Goal: Task Accomplishment & Management: Manage account settings

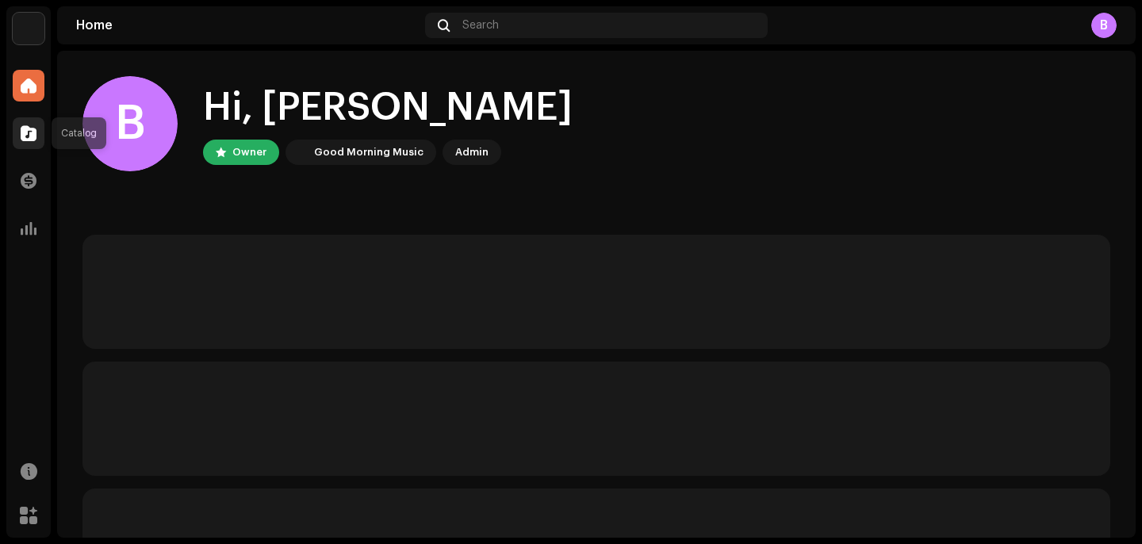
click at [16, 124] on div at bounding box center [29, 133] width 32 height 32
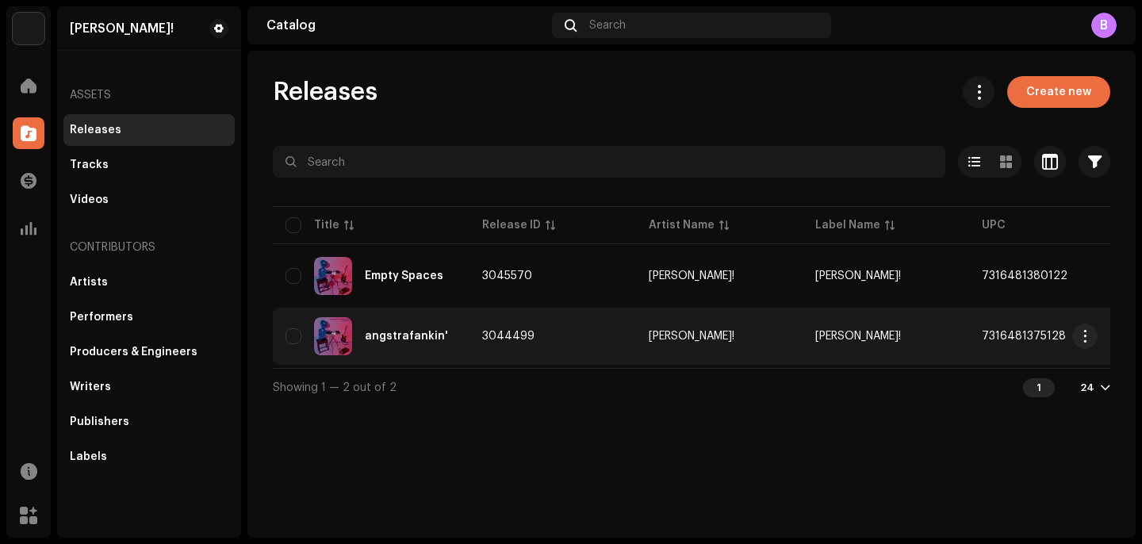
click at [415, 328] on div "angstrafankin'" at bounding box center [371, 336] width 171 height 38
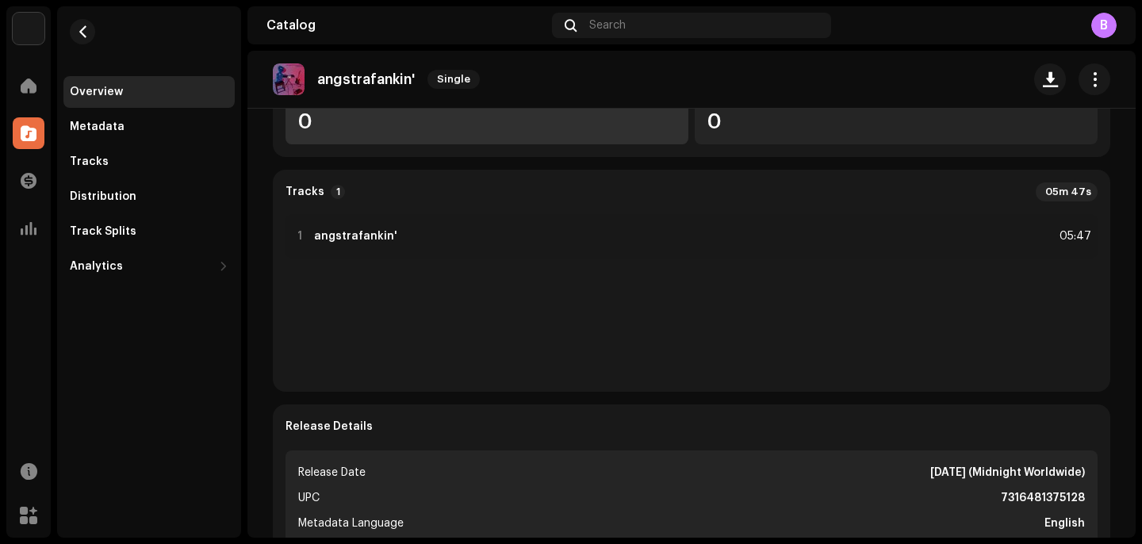
scroll to position [305, 0]
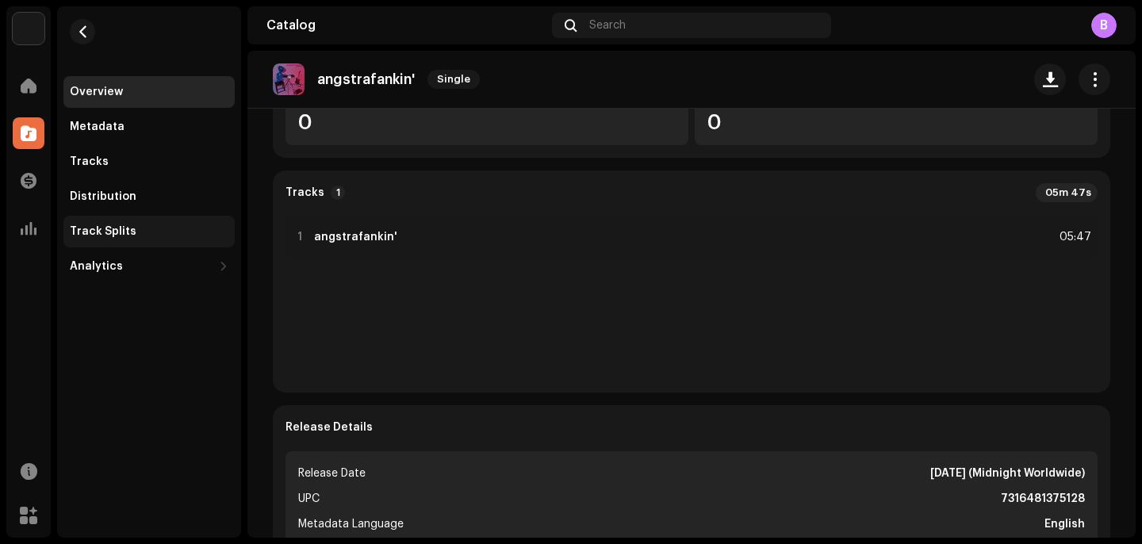
click at [158, 220] on div "Track Splits" at bounding box center [148, 232] width 171 height 32
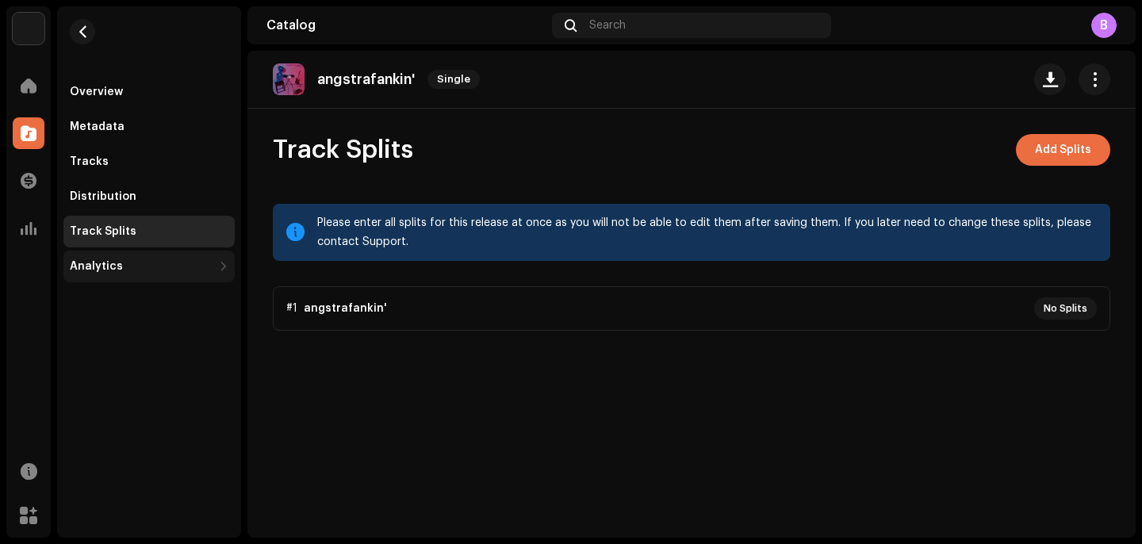
click at [140, 269] on div "Analytics" at bounding box center [141, 266] width 143 height 13
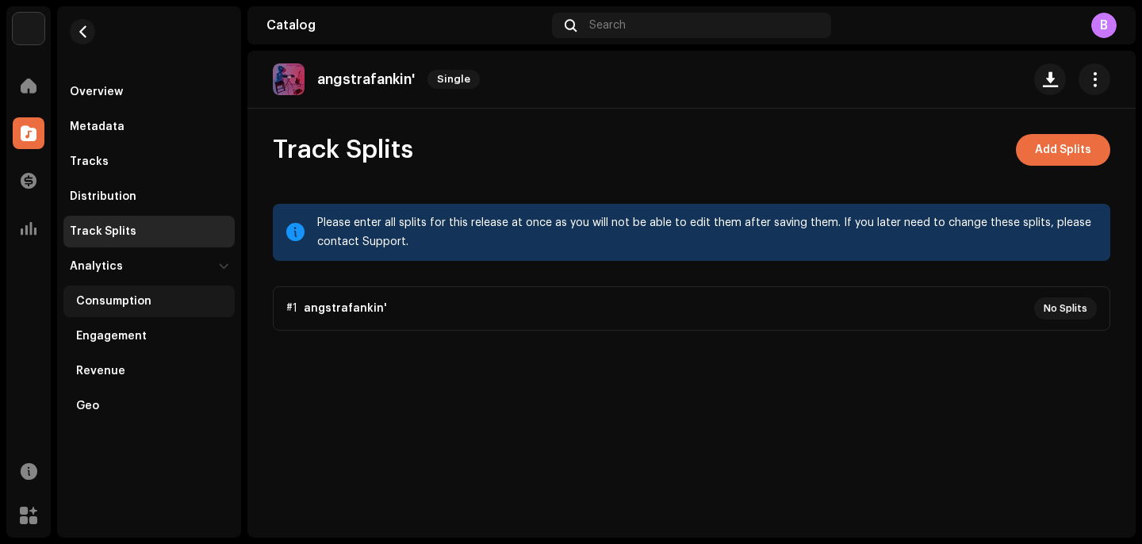
click at [147, 297] on div "Consumption" at bounding box center [113, 301] width 75 height 13
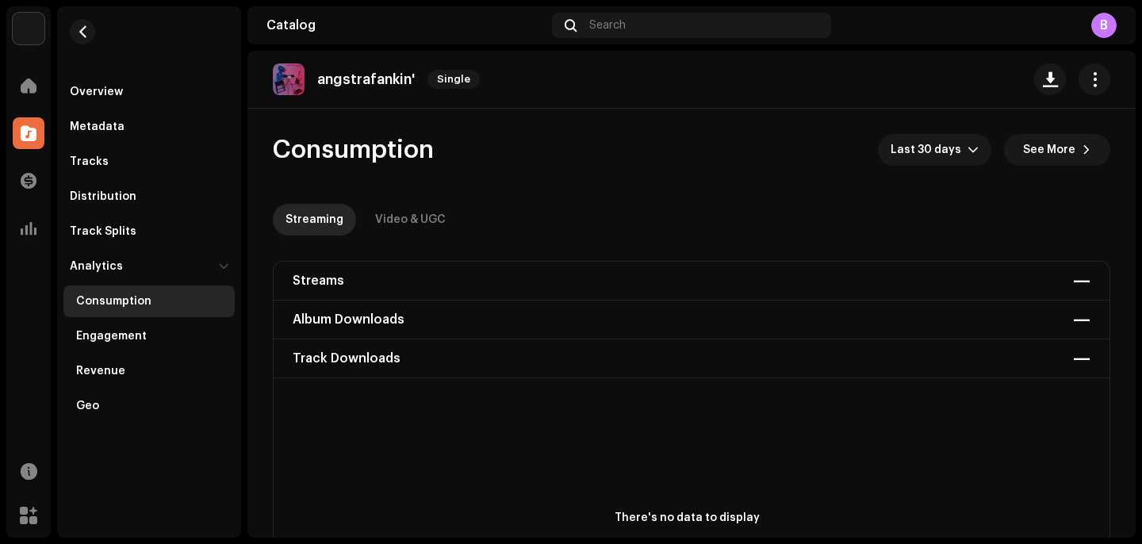
click at [352, 273] on div "Streams — Album Downloads — Track Downloads —" at bounding box center [692, 320] width 836 height 117
click at [1073, 278] on div "Streams — Album Downloads — Track Downloads —" at bounding box center [692, 320] width 836 height 117
click at [323, 282] on div "Streams — Album Downloads — Track Downloads —" at bounding box center [692, 320] width 836 height 117
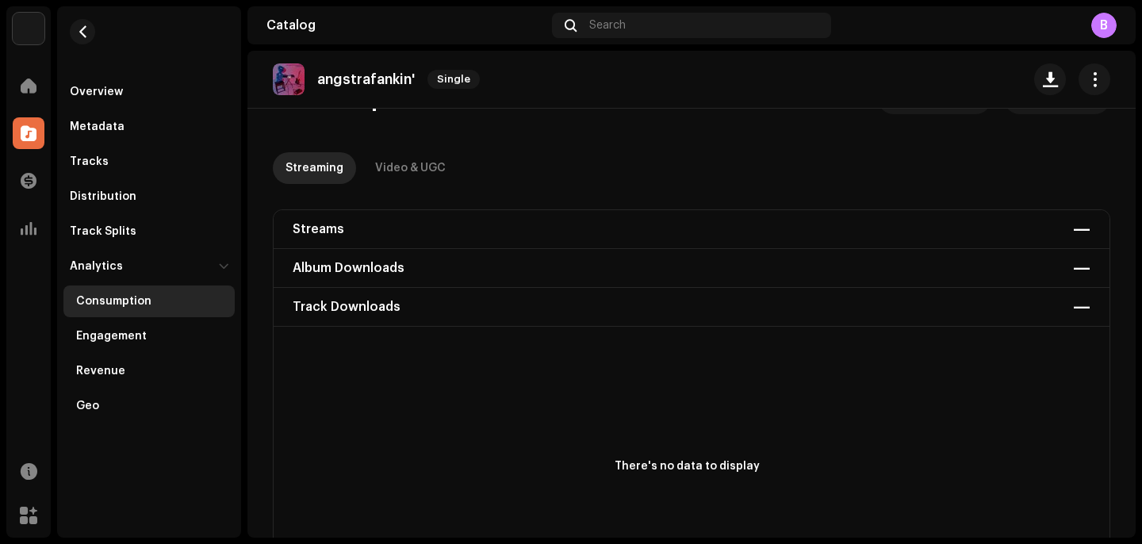
scroll to position [57, 0]
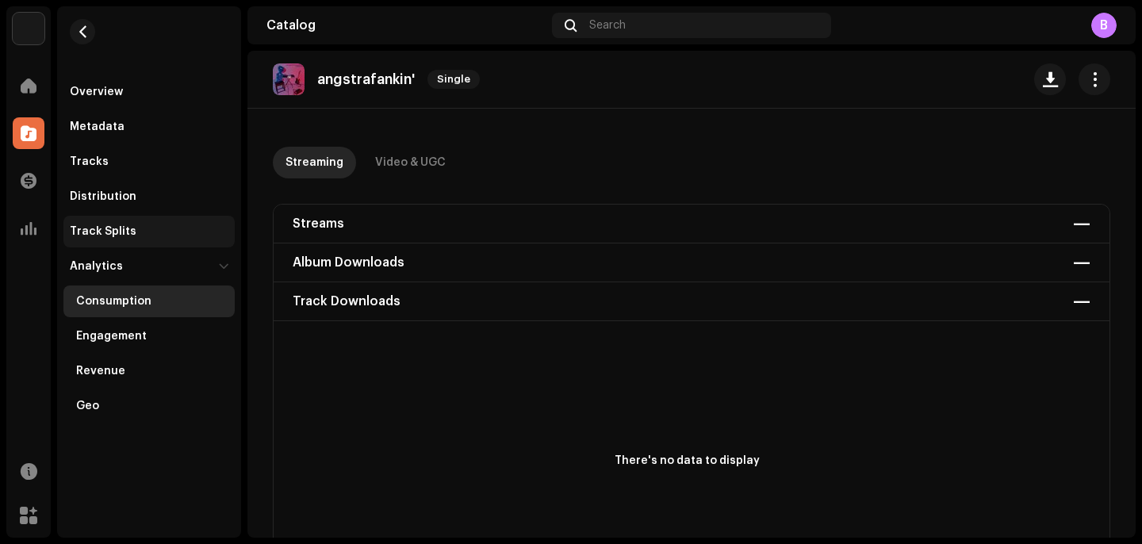
click at [98, 230] on div "Track Splits" at bounding box center [103, 231] width 67 height 13
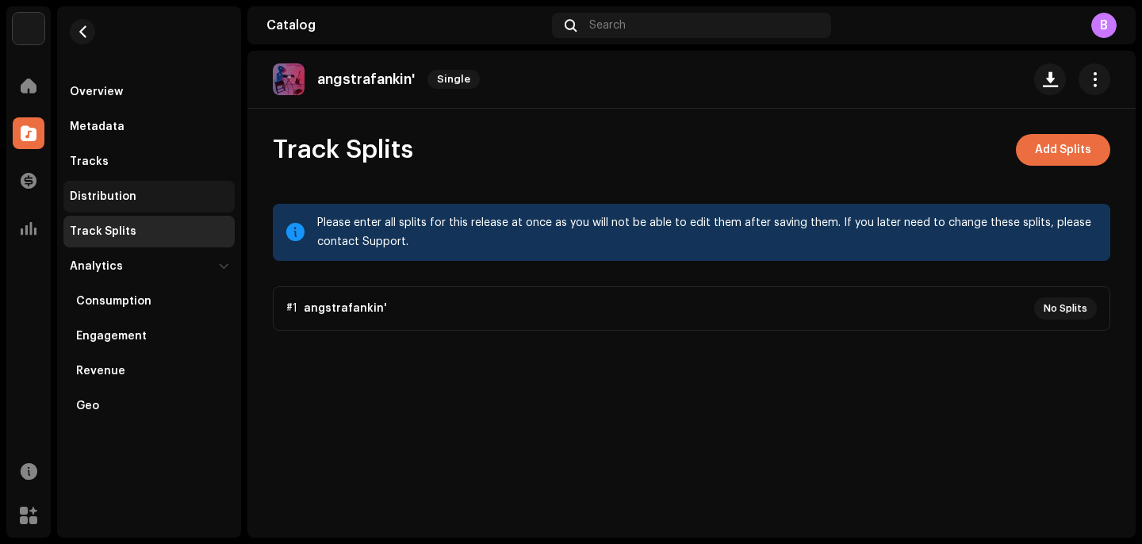
click at [102, 203] on div "Distribution" at bounding box center [148, 197] width 171 height 32
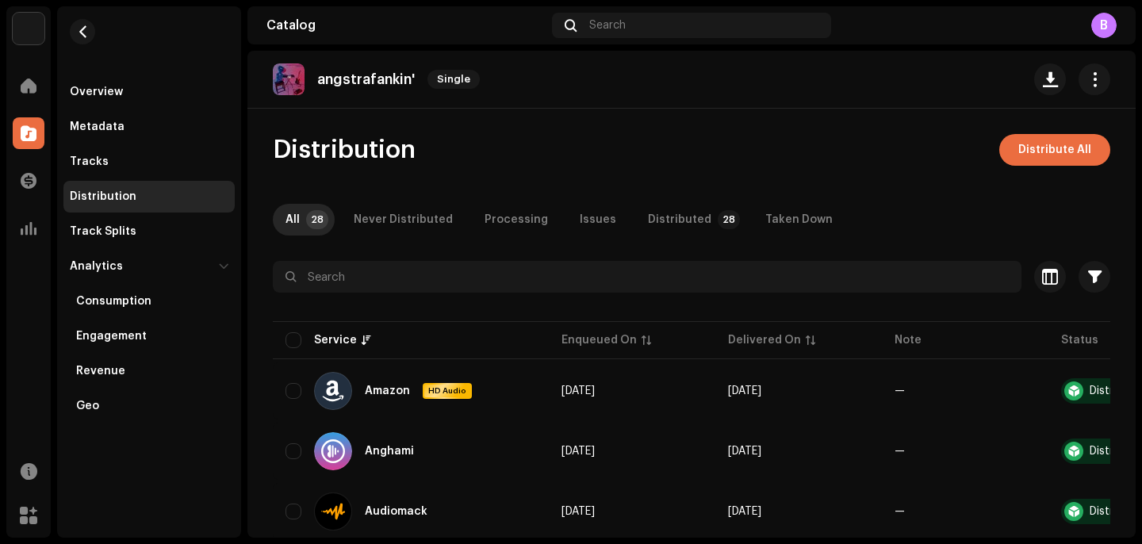
click at [270, 75] on div "angstrafankin' Single" at bounding box center [691, 80] width 888 height 58
click at [286, 75] on img at bounding box center [289, 79] width 32 height 32
click at [120, 239] on div "Track Splits" at bounding box center [148, 232] width 171 height 32
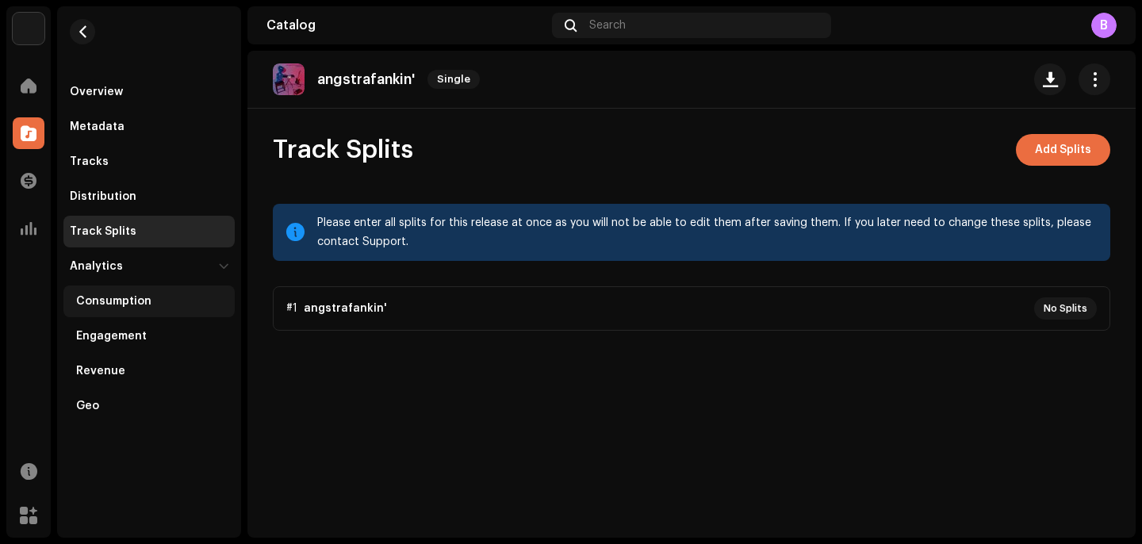
click at [124, 313] on div "Consumption" at bounding box center [148, 302] width 171 height 32
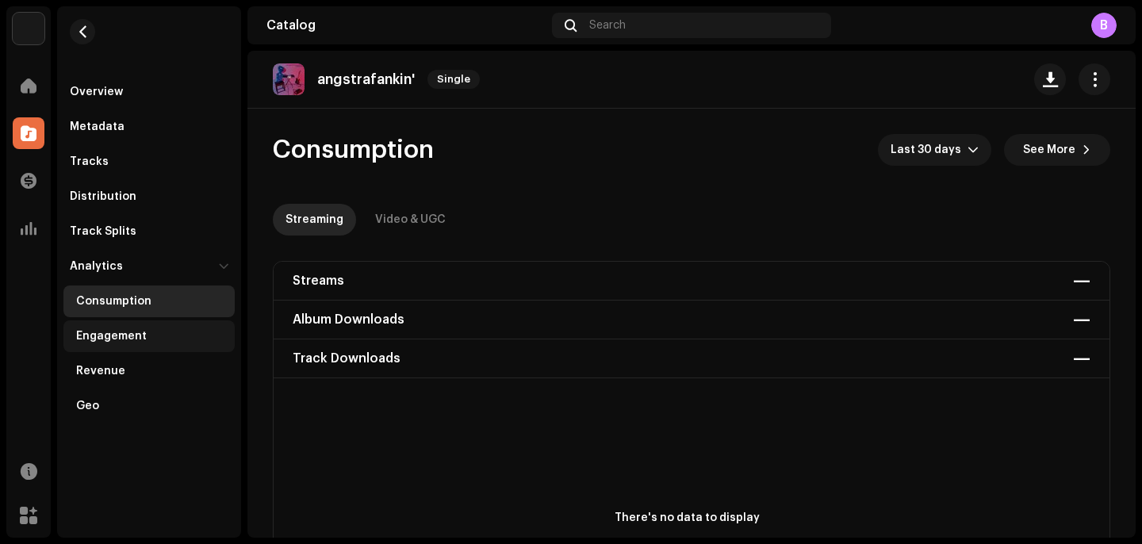
click at [130, 332] on div "Engagement" at bounding box center [111, 336] width 71 height 13
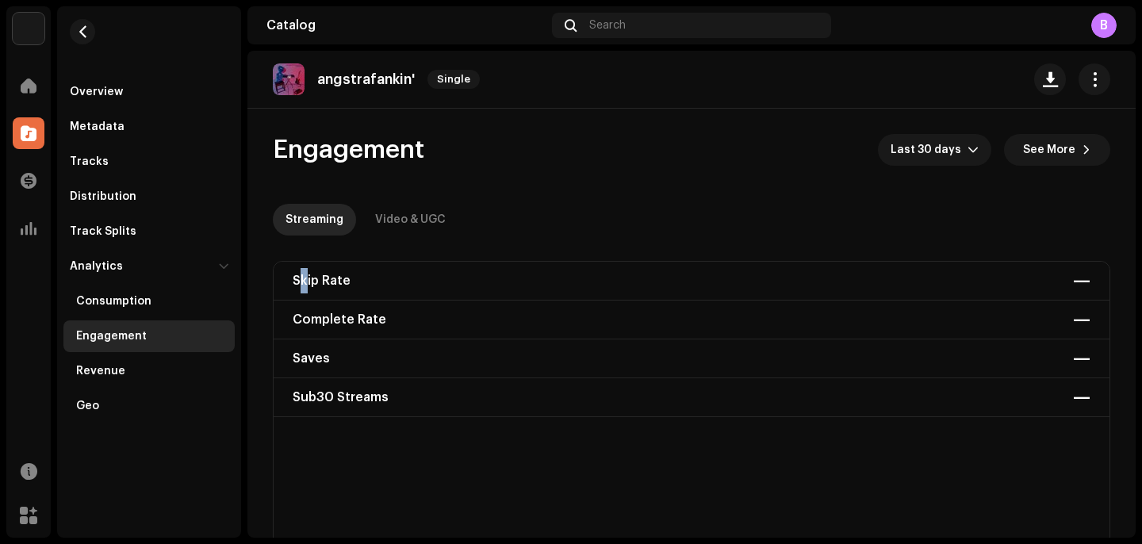
click at [304, 283] on div "Skip Rate" at bounding box center [322, 280] width 58 height 25
click at [351, 274] on div "Skip Rate —" at bounding box center [692, 281] width 836 height 39
click at [1073, 282] on div "—" at bounding box center [1081, 280] width 17 height 25
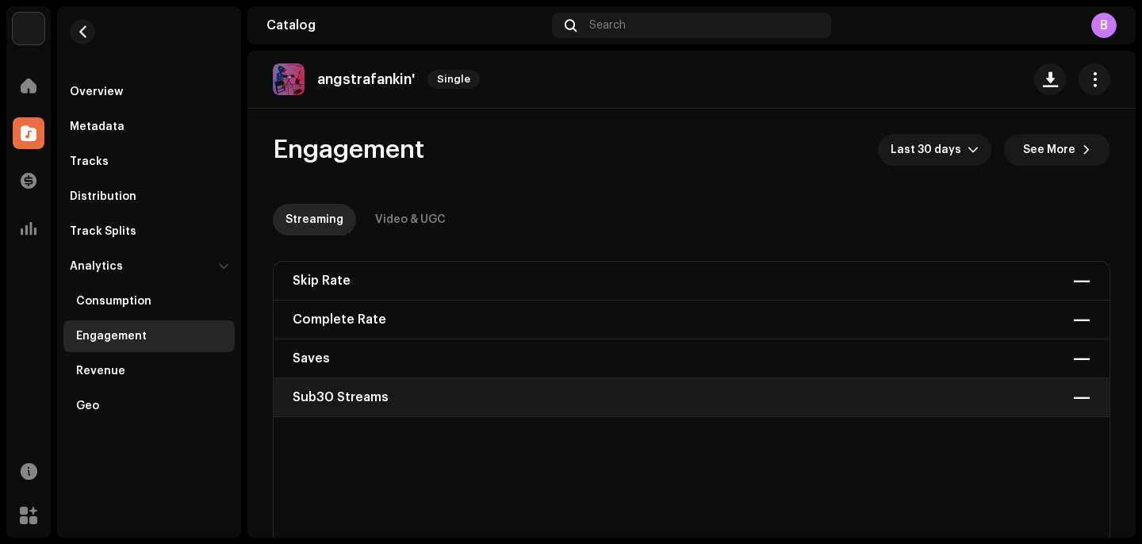
click at [303, 397] on div "Sub30 Streams" at bounding box center [341, 397] width 96 height 25
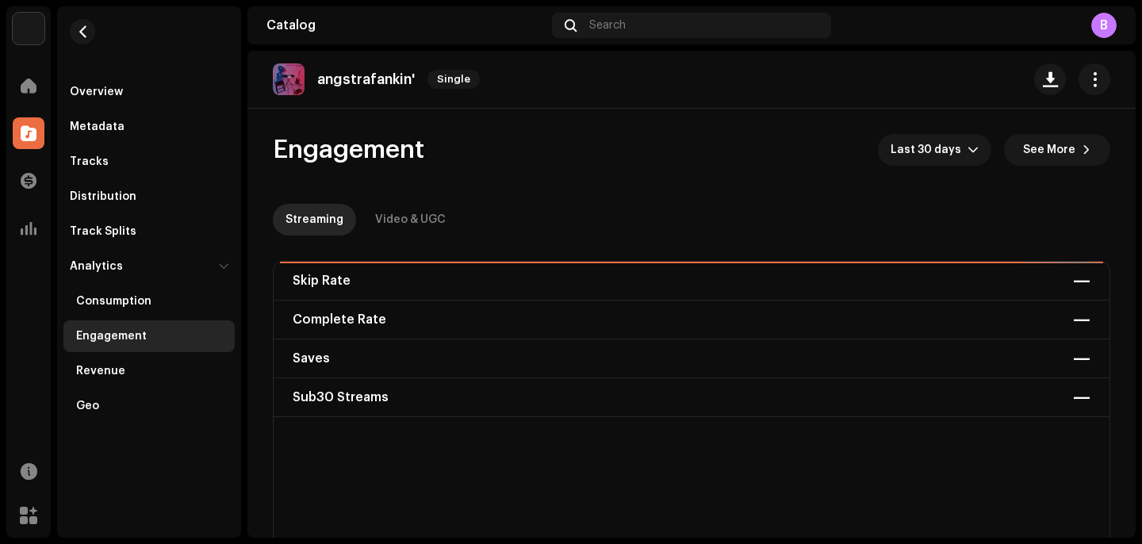
scroll to position [113, 0]
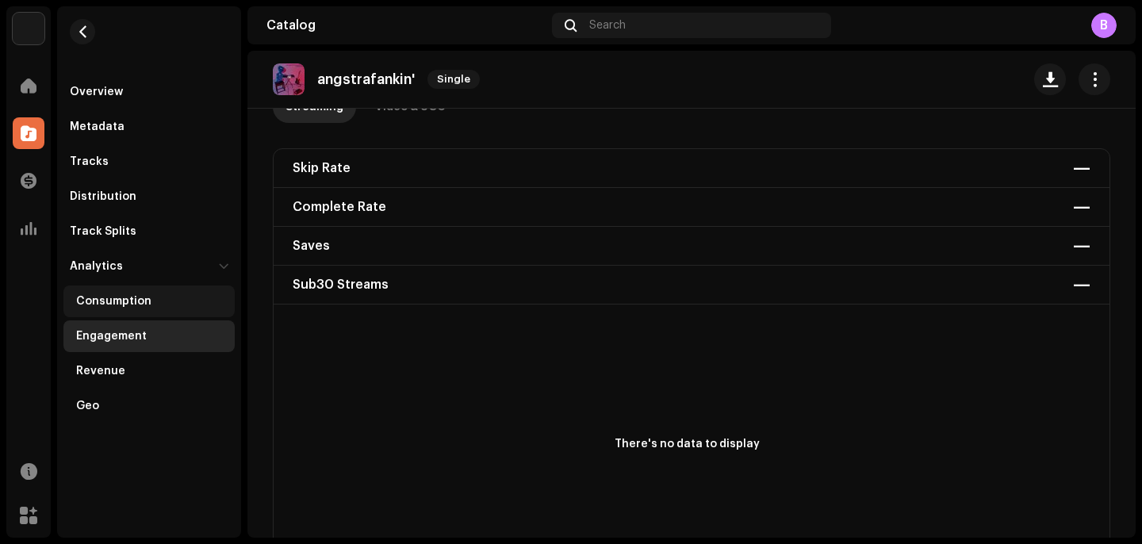
click at [105, 309] on div "Consumption" at bounding box center [148, 302] width 171 height 32
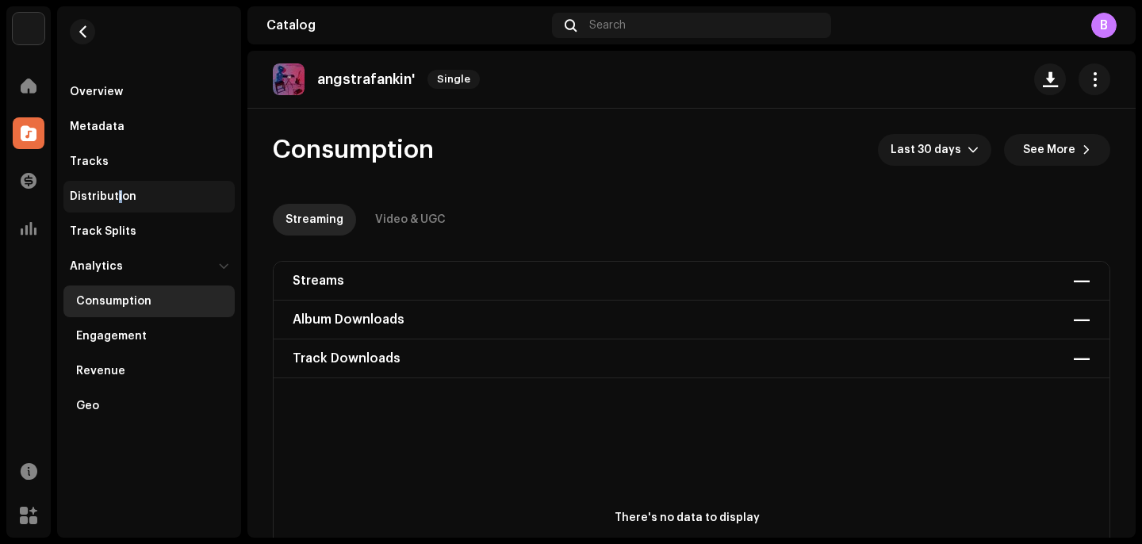
click at [117, 197] on div "Distribution" at bounding box center [103, 196] width 67 height 13
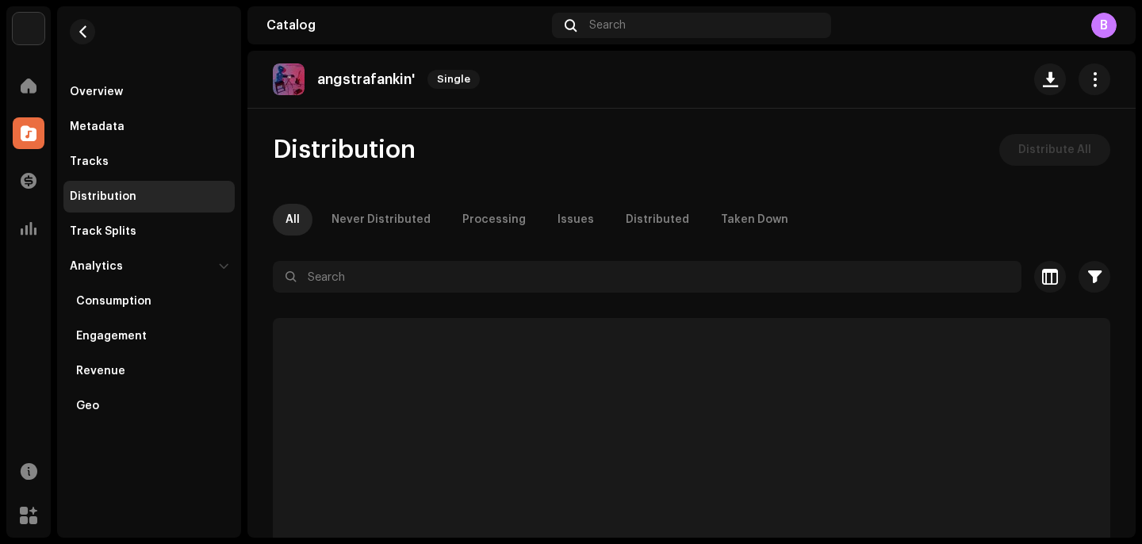
click at [122, 201] on div "Distribution" at bounding box center [103, 196] width 67 height 13
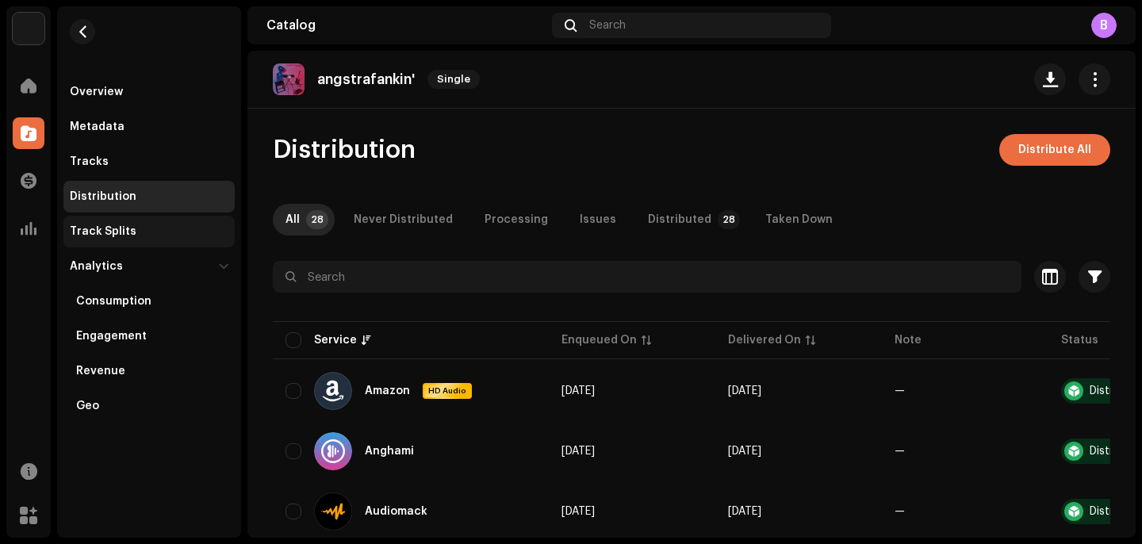
click at [151, 232] on div "Track Splits" at bounding box center [149, 231] width 159 height 13
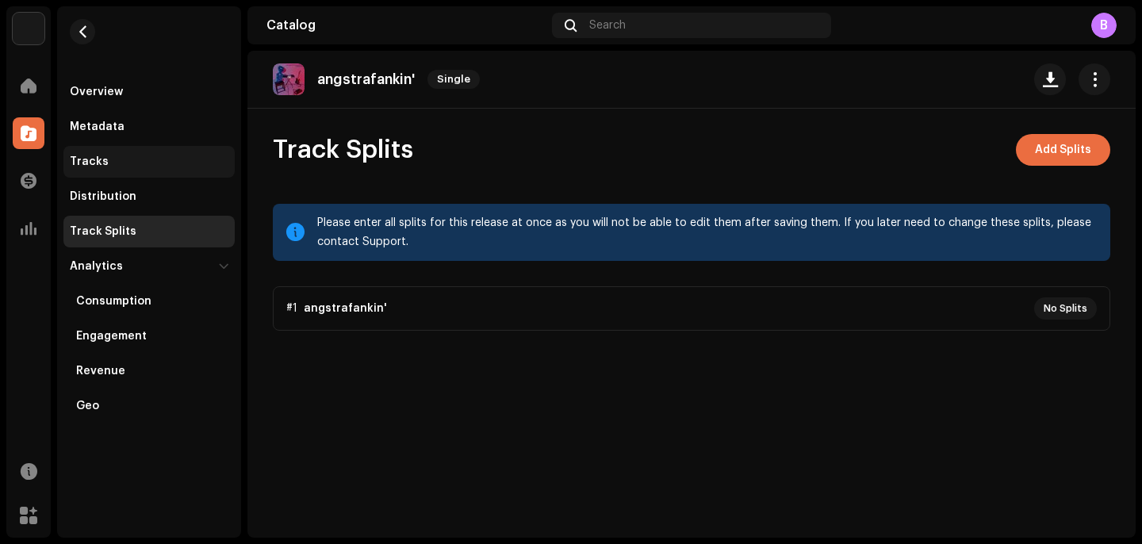
click at [106, 166] on div "Tracks" at bounding box center [149, 161] width 159 height 13
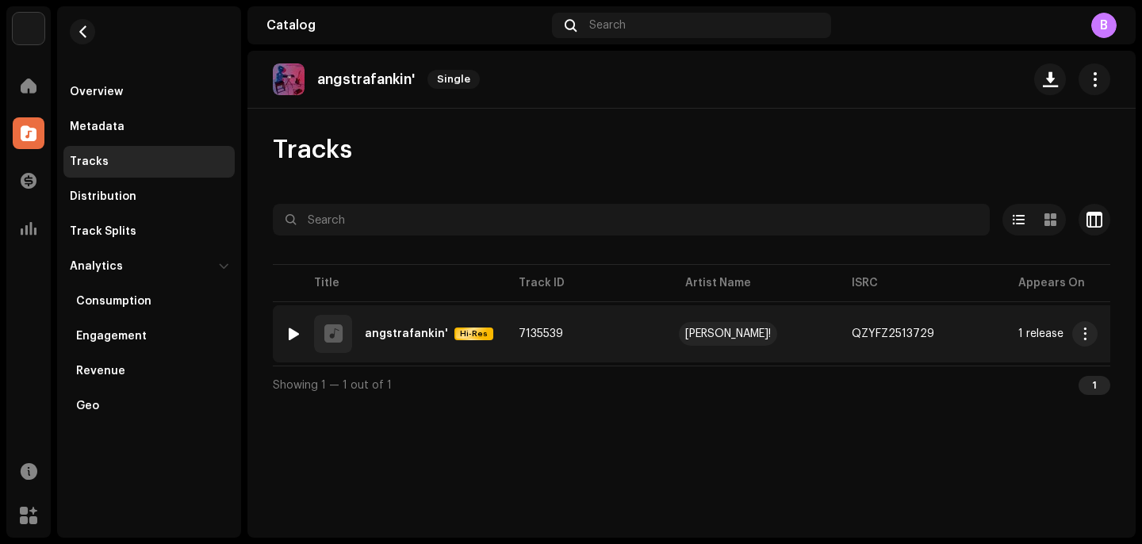
click at [689, 330] on div "[PERSON_NAME]!" at bounding box center [728, 333] width 86 height 11
click at [465, 334] on span "Hi-Res" at bounding box center [474, 333] width 36 height 11
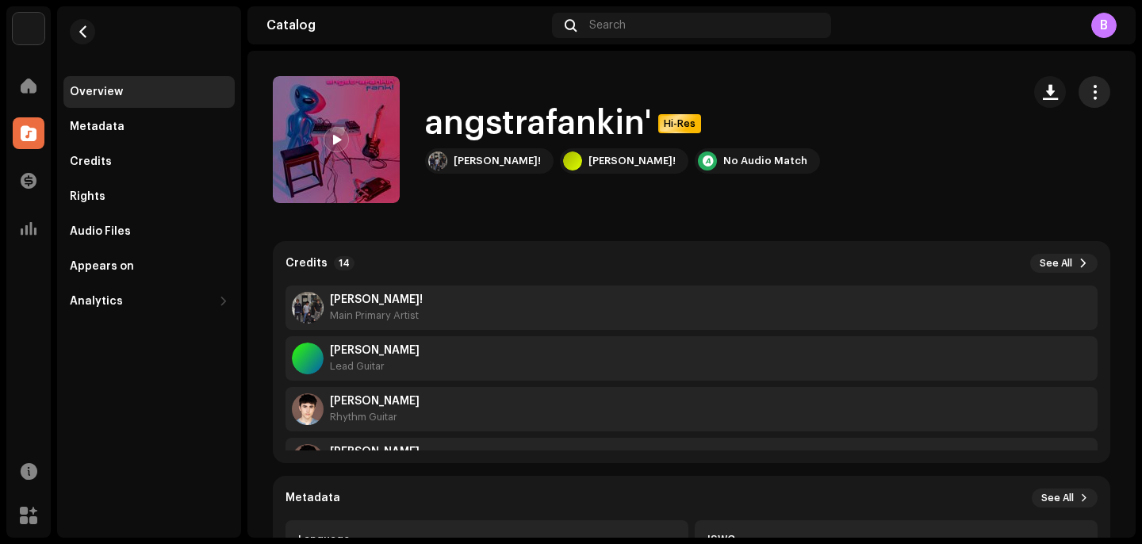
click at [1087, 97] on span "button" at bounding box center [1094, 92] width 15 height 13
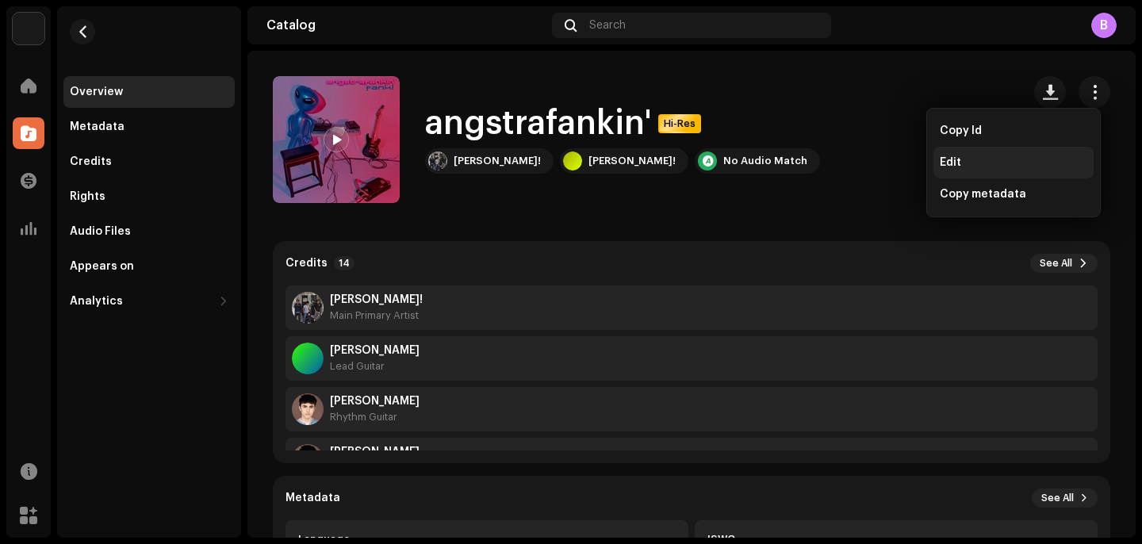
click at [959, 165] on span "Edit" at bounding box center [950, 162] width 21 height 13
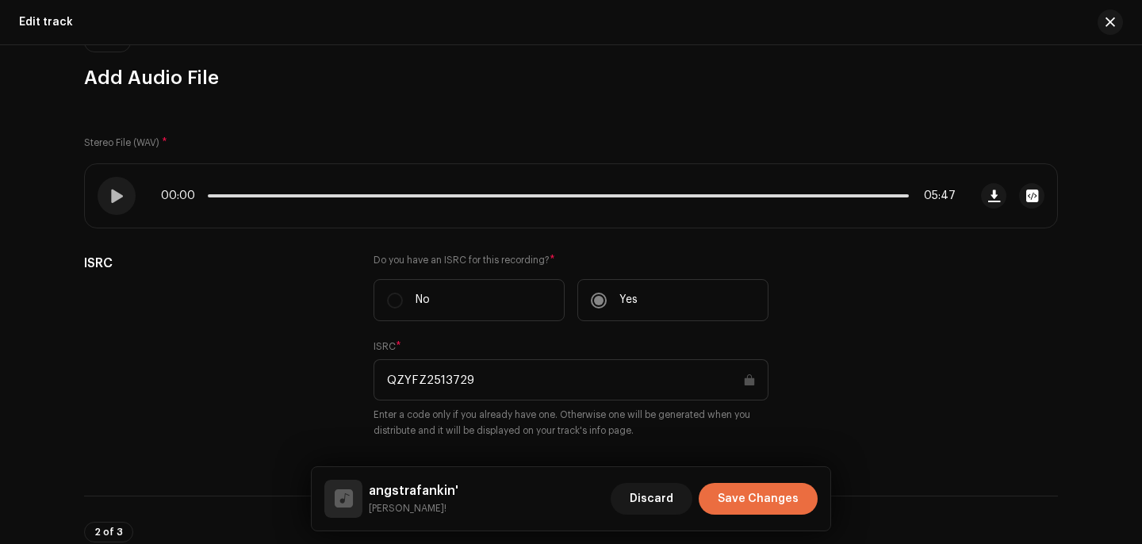
scroll to position [144, 0]
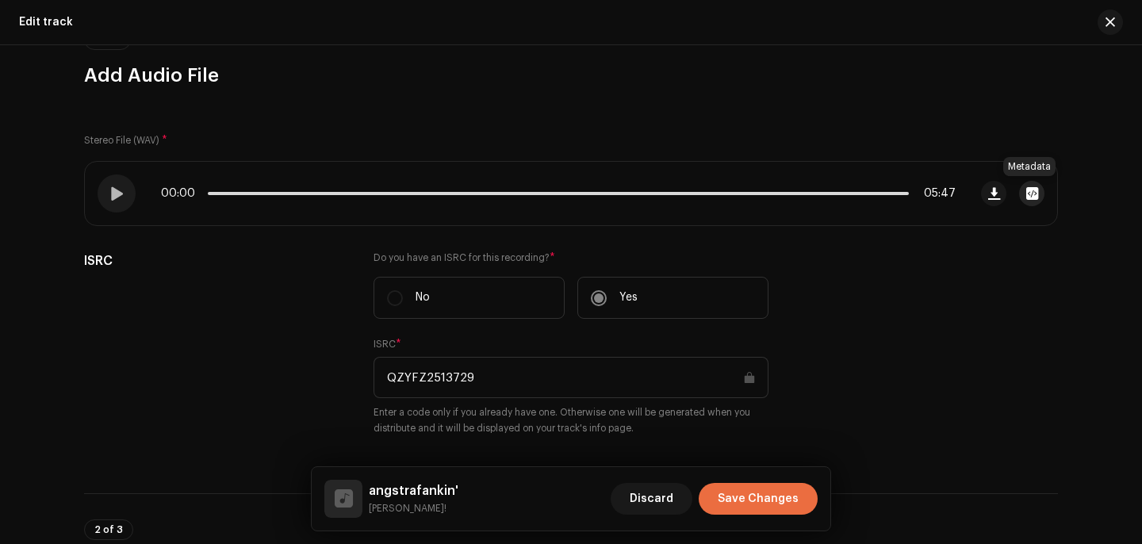
click at [1028, 192] on span "button" at bounding box center [1032, 193] width 12 height 13
click at [259, 329] on div "angstrafankin'.wav Hi-Res File Name angstrafankin'.wav 190.25MB Duration 05:47 …" at bounding box center [571, 272] width 1142 height 544
click at [1103, 22] on button "button" at bounding box center [1110, 22] width 25 height 25
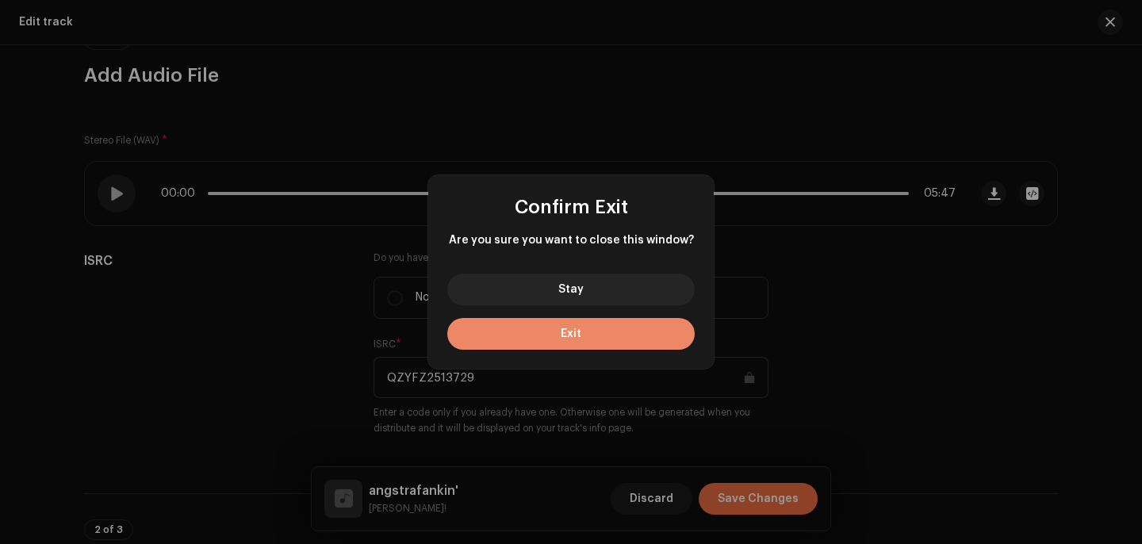
click at [585, 327] on button "Exit" at bounding box center [570, 334] width 247 height 32
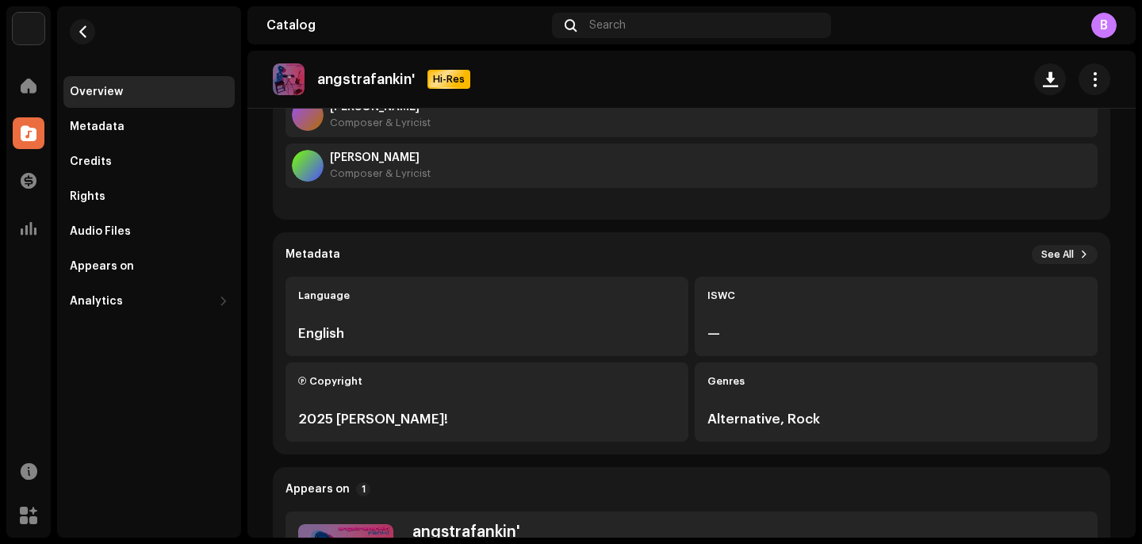
scroll to position [245, 0]
